Goal: Task Accomplishment & Management: Complete application form

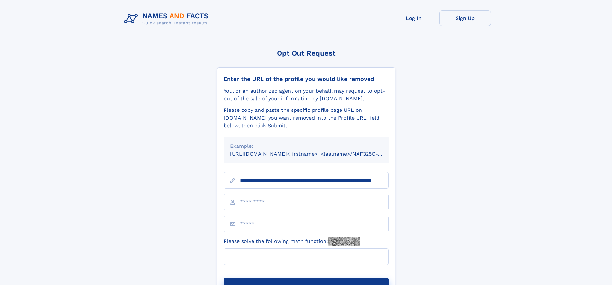
scroll to position [0, 57]
type input "**********"
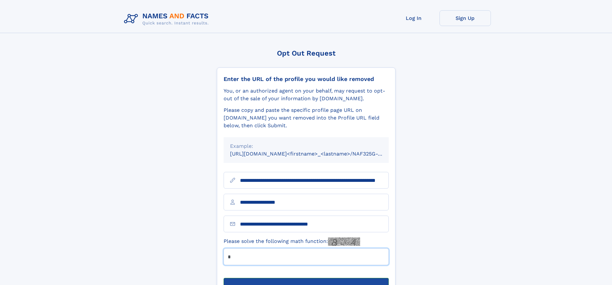
type input "*"
click at [306, 278] on button "Submit Opt Out Request" at bounding box center [306, 288] width 165 height 21
